Goal: Task Accomplishment & Management: Use online tool/utility

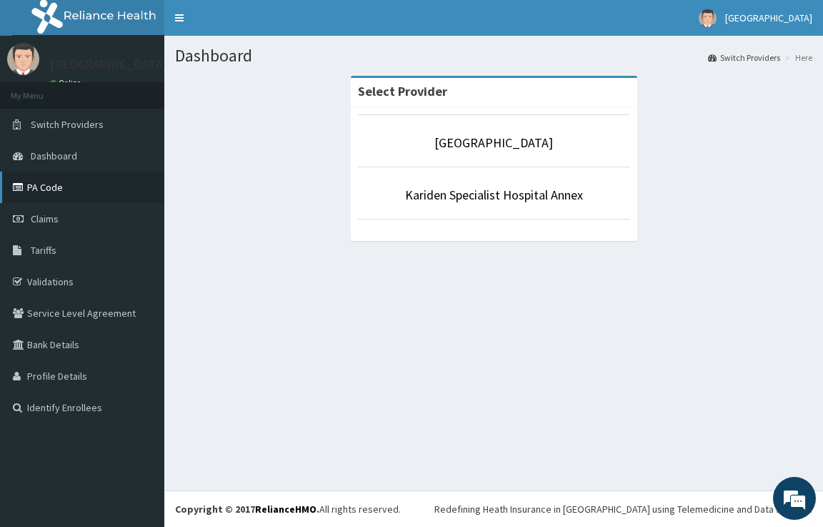
click at [87, 183] on link "PA Code" at bounding box center [82, 186] width 164 height 31
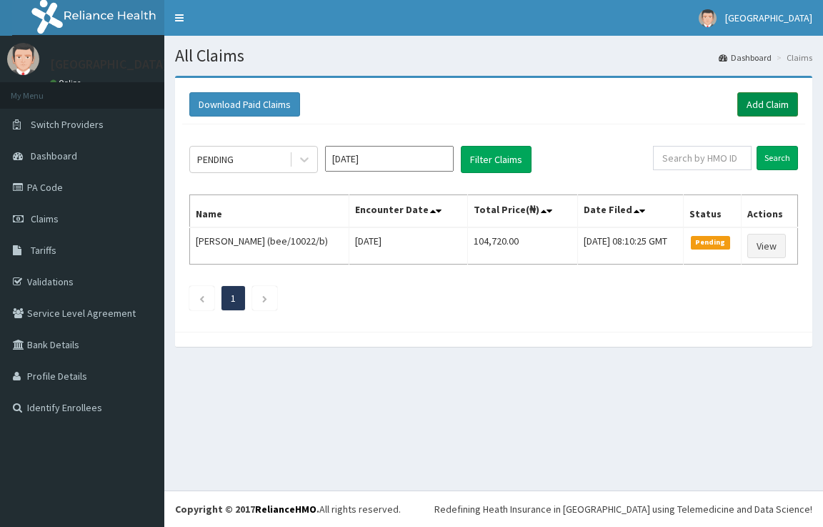
click at [762, 102] on link "Add Claim" at bounding box center [767, 104] width 61 height 24
